Goal: Navigation & Orientation: Find specific page/section

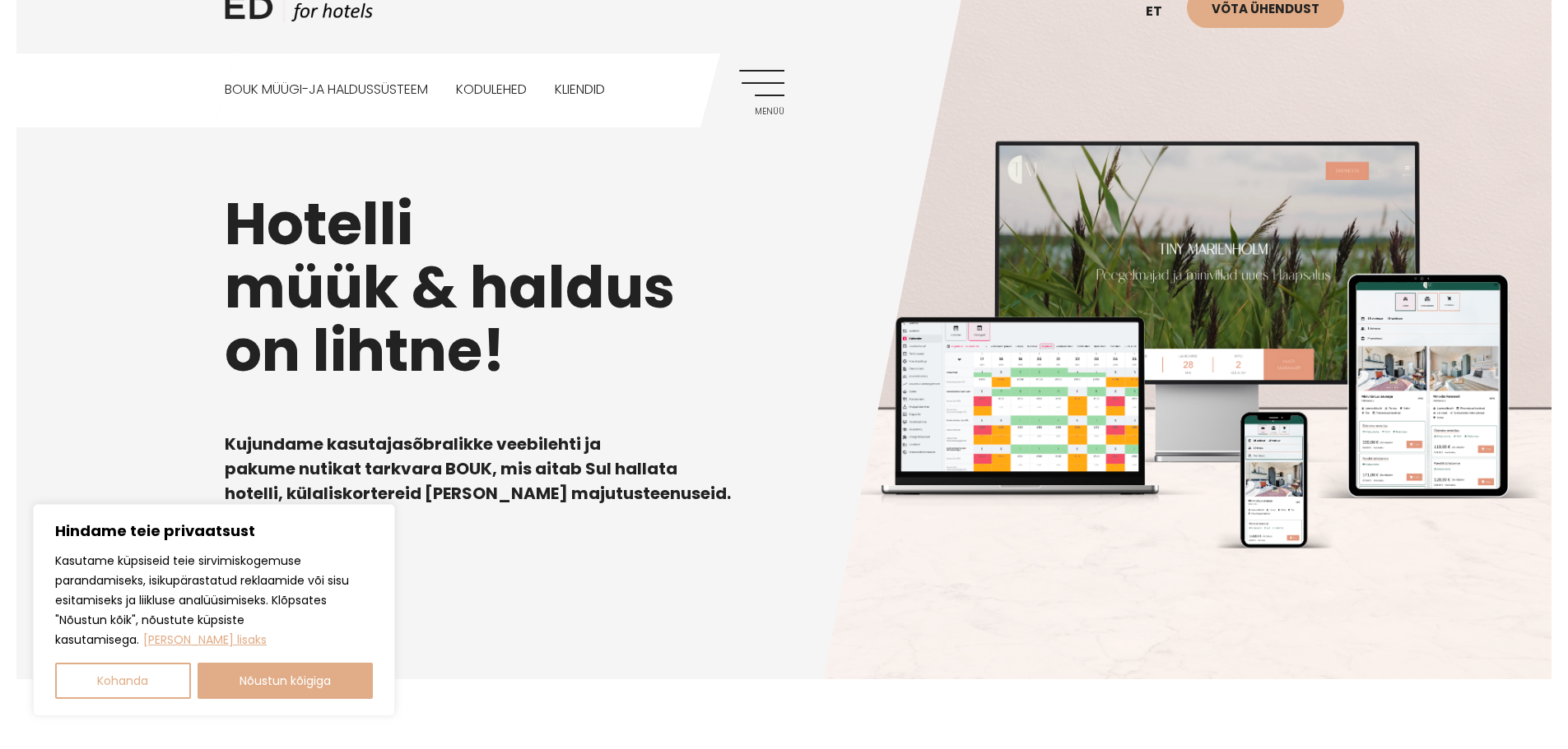
scroll to position [82, 0]
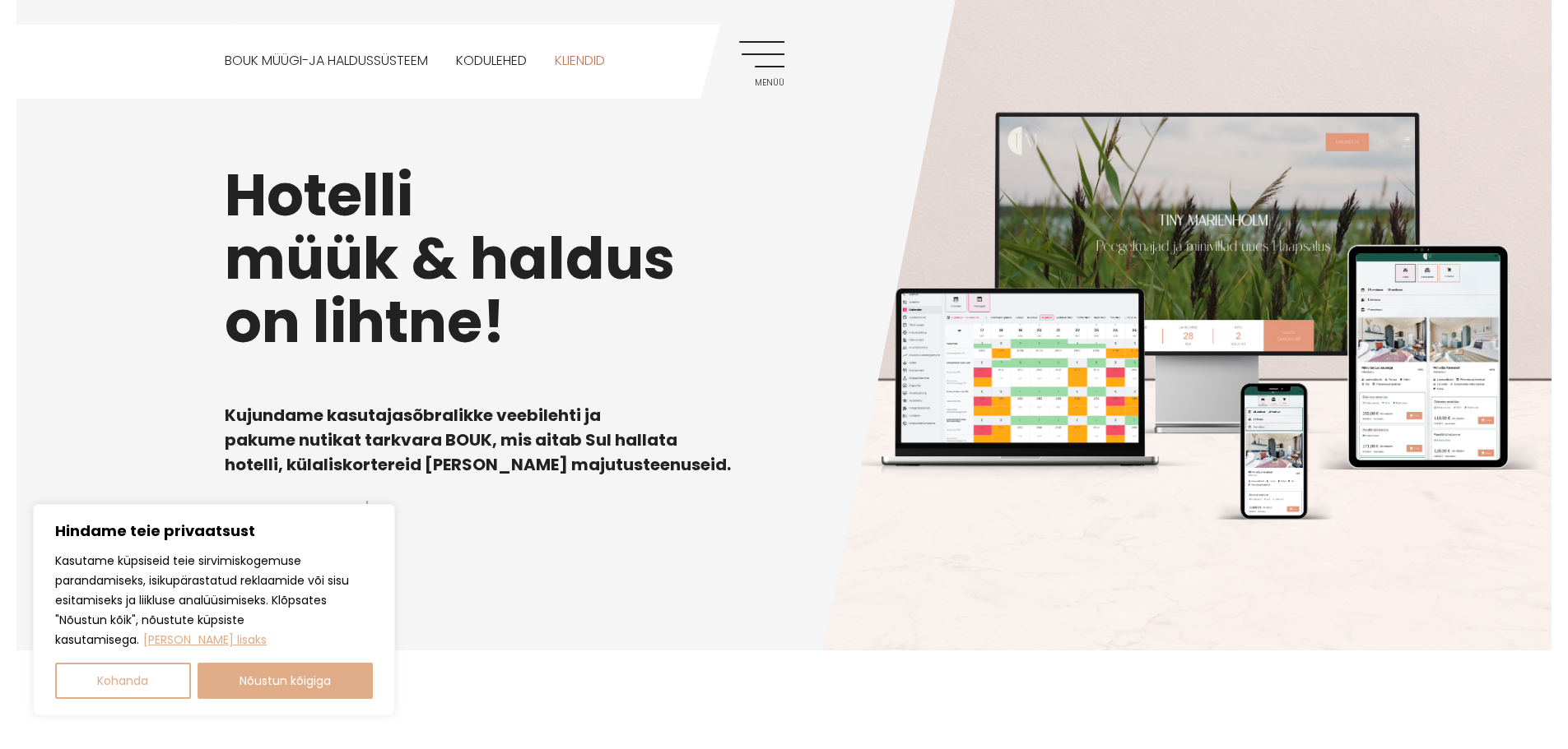
click at [589, 52] on link "Kliendid" at bounding box center [580, 61] width 50 height 73
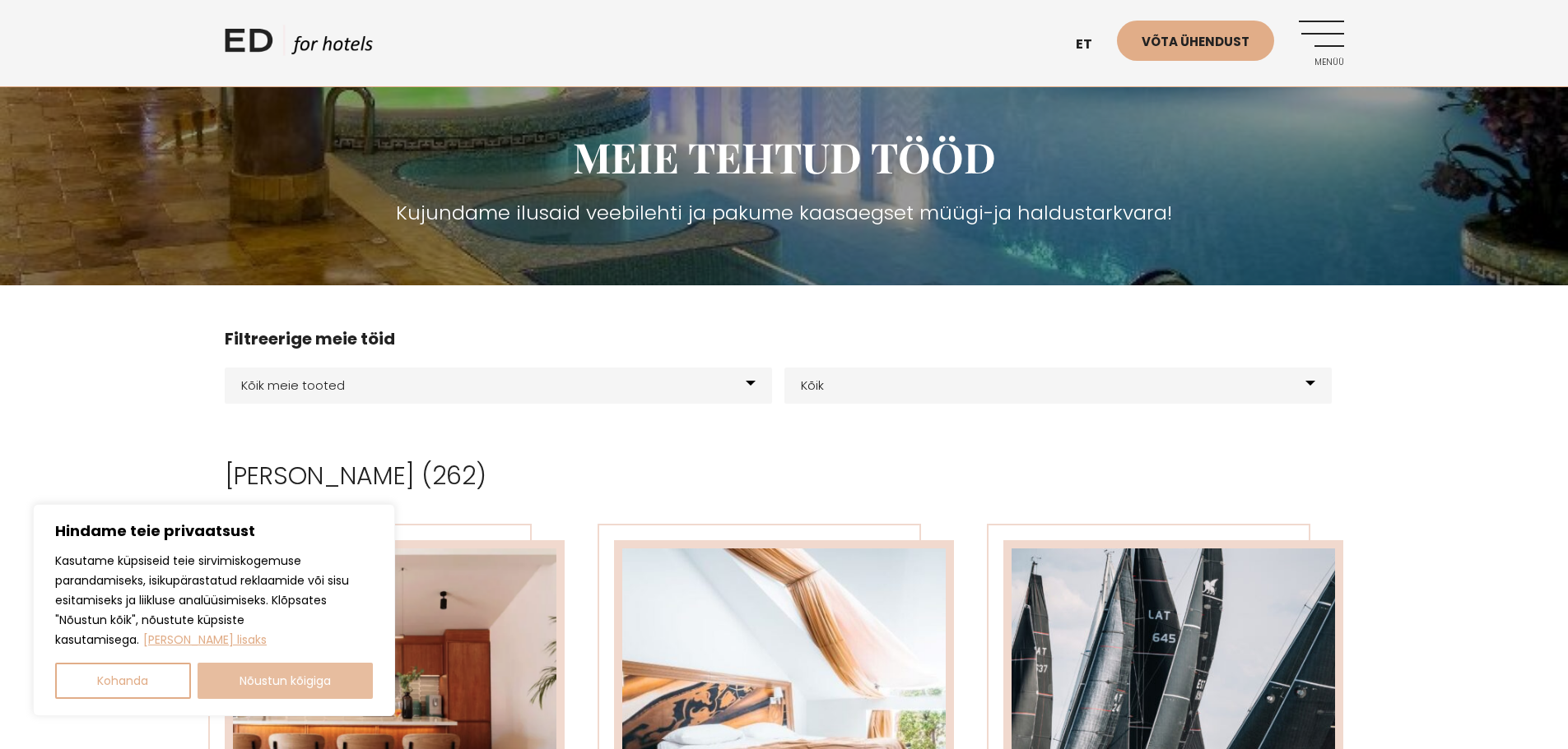
click at [246, 673] on button "Nõustun kõigiga" at bounding box center [286, 681] width 176 height 36
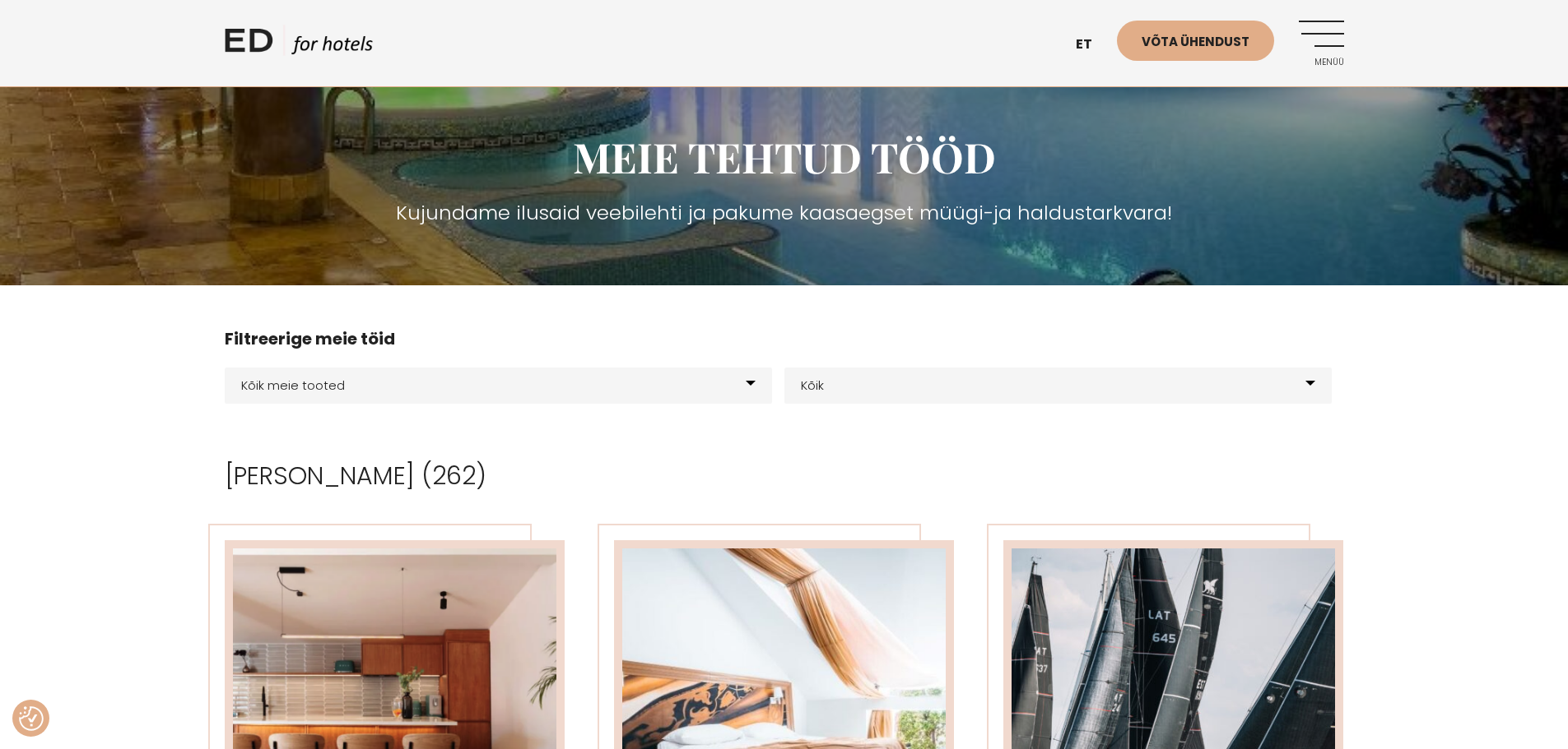
checkbox input "true"
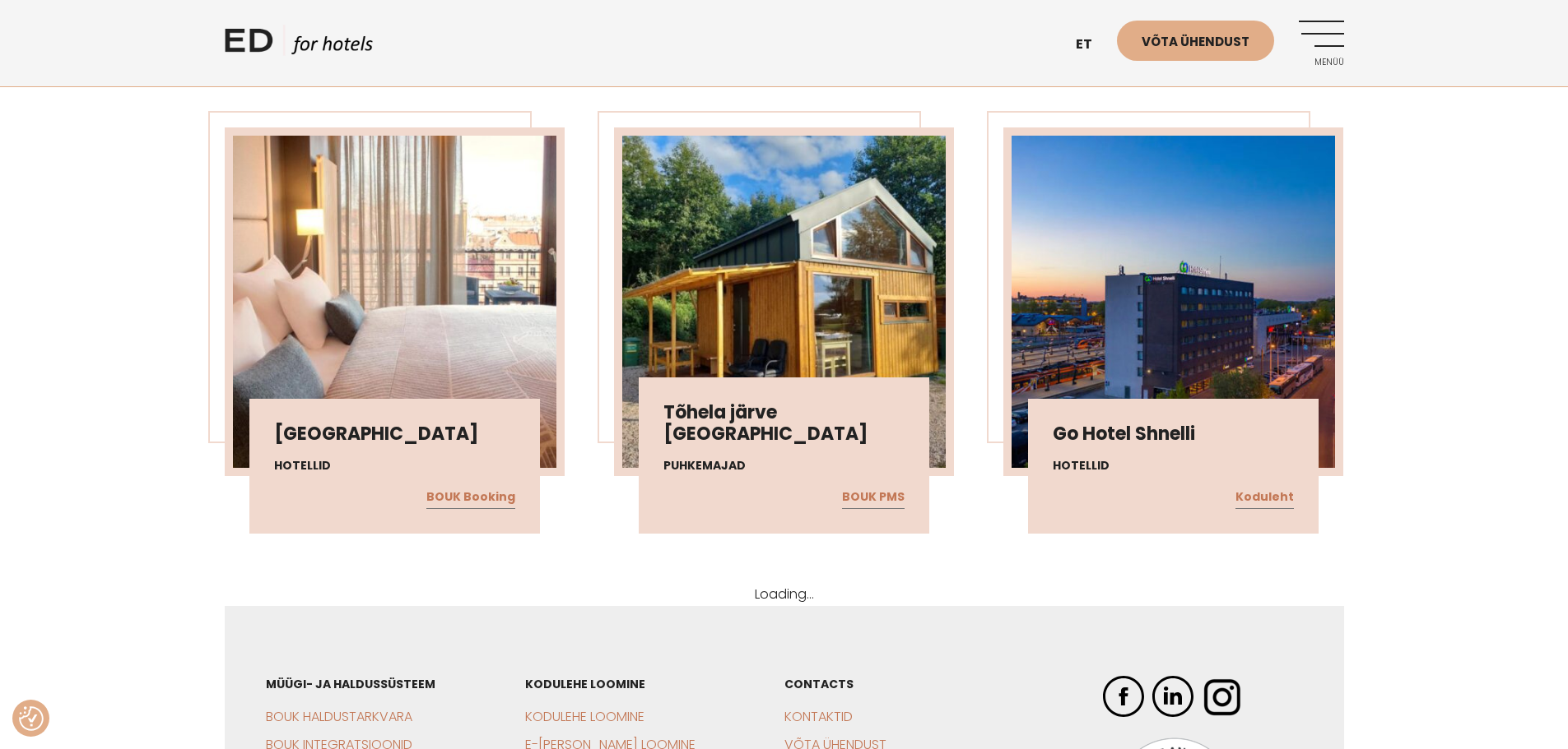
scroll to position [21961, 0]
